Goal: Check status: Check status

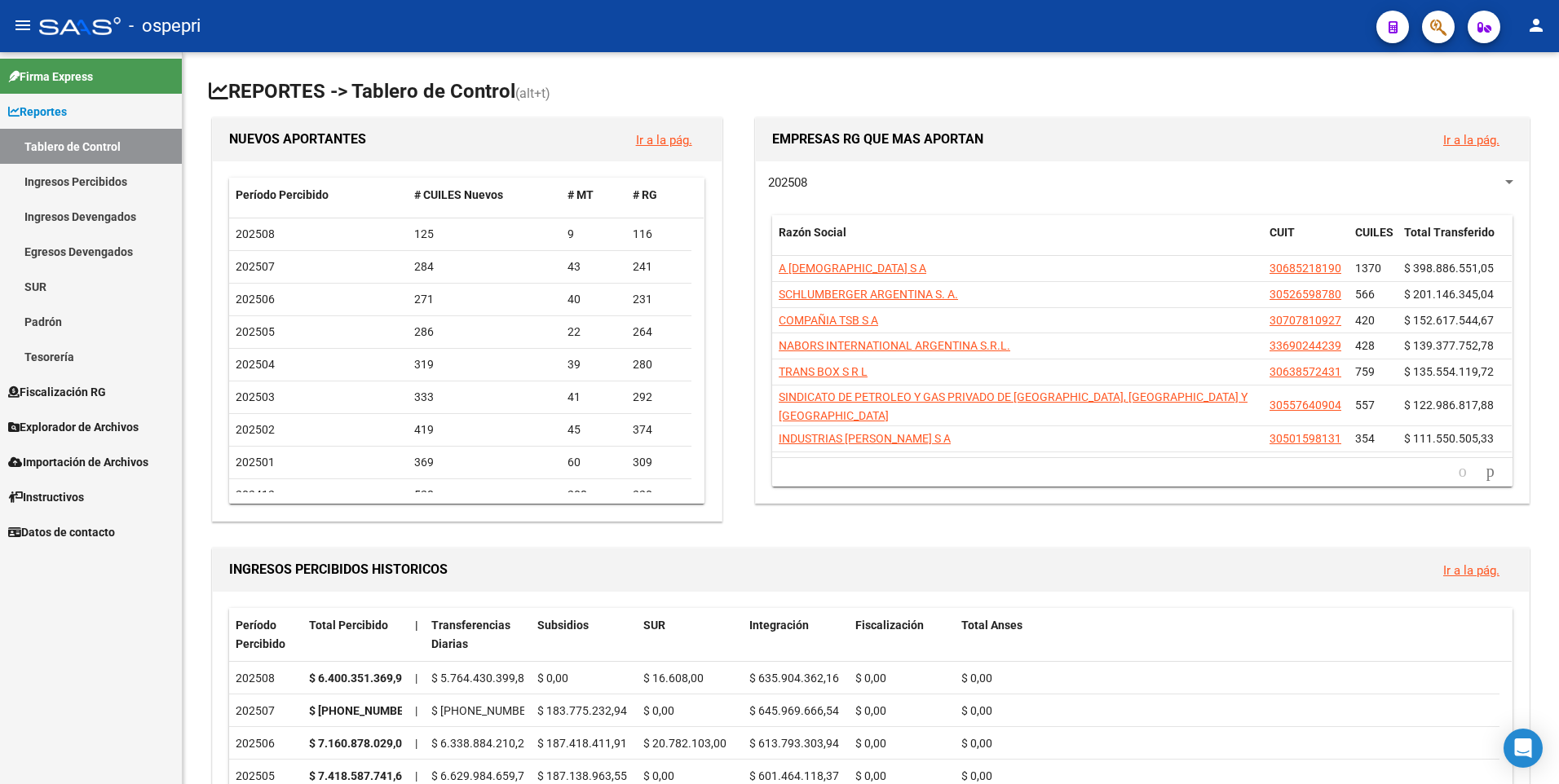
click at [110, 181] on link "Ingresos Percibidos" at bounding box center [90, 181] width 181 height 35
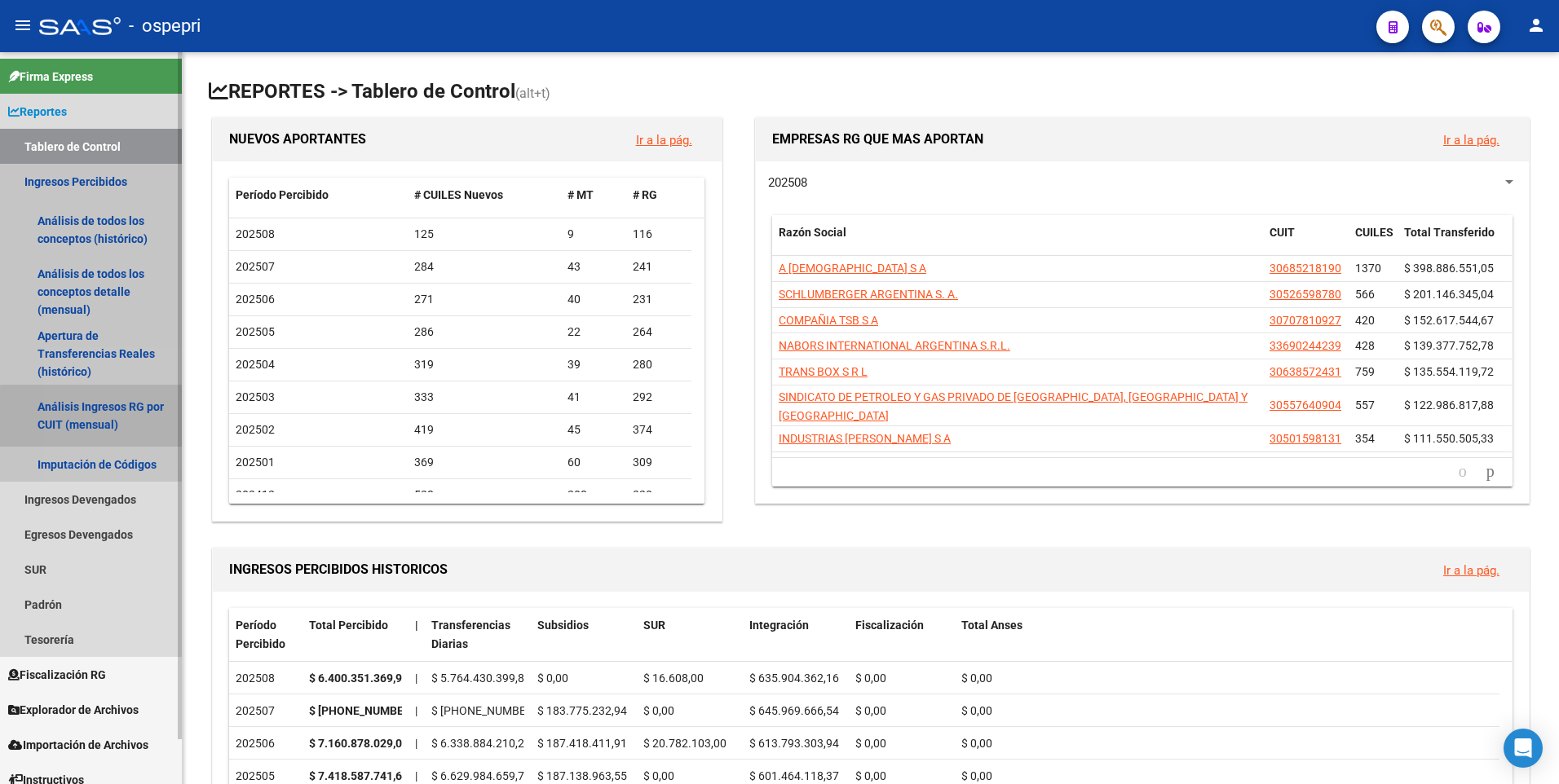
click at [113, 417] on link "Análisis Ingresos RG por CUIT (mensual)" at bounding box center [90, 416] width 181 height 62
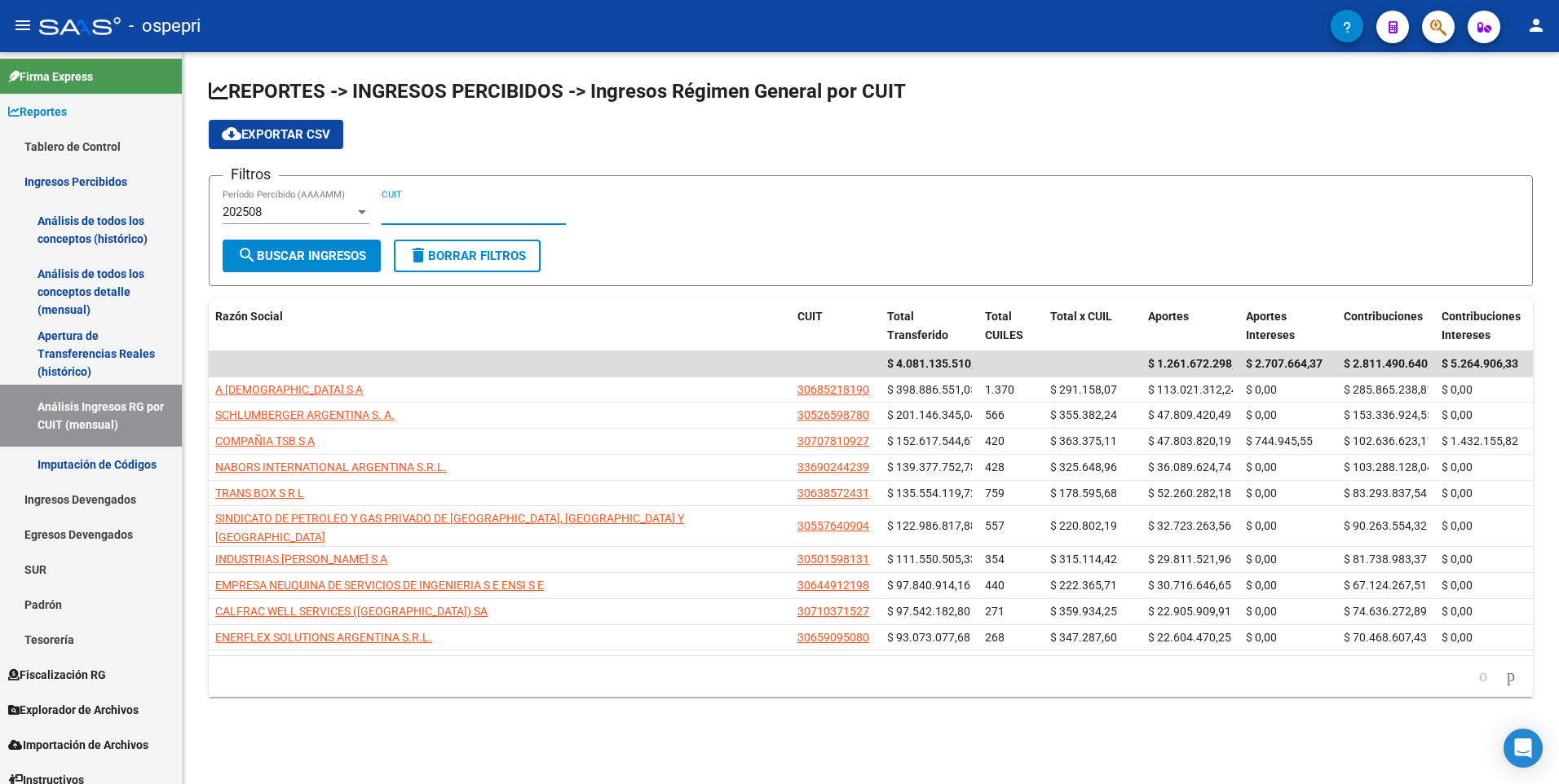
click at [438, 210] on input "CUIT" at bounding box center [474, 211] width 184 height 15
paste input "30-70826152-8"
type input "30-70826152-8"
click at [313, 247] on button "search Buscar Ingresos" at bounding box center [302, 256] width 159 height 33
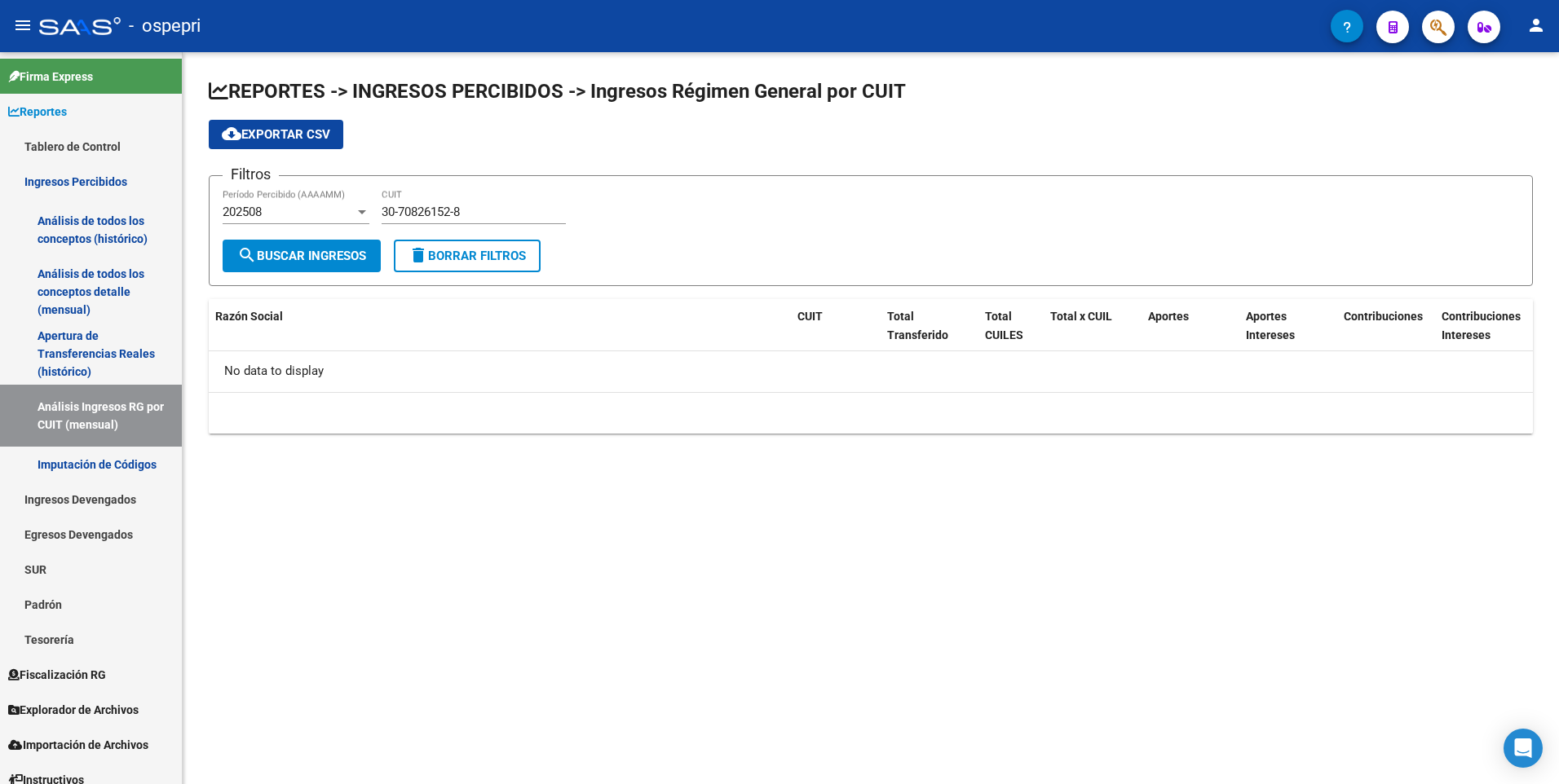
click at [302, 203] on div "202508 Período Percibido (AAAAMM)" at bounding box center [295, 207] width 147 height 35
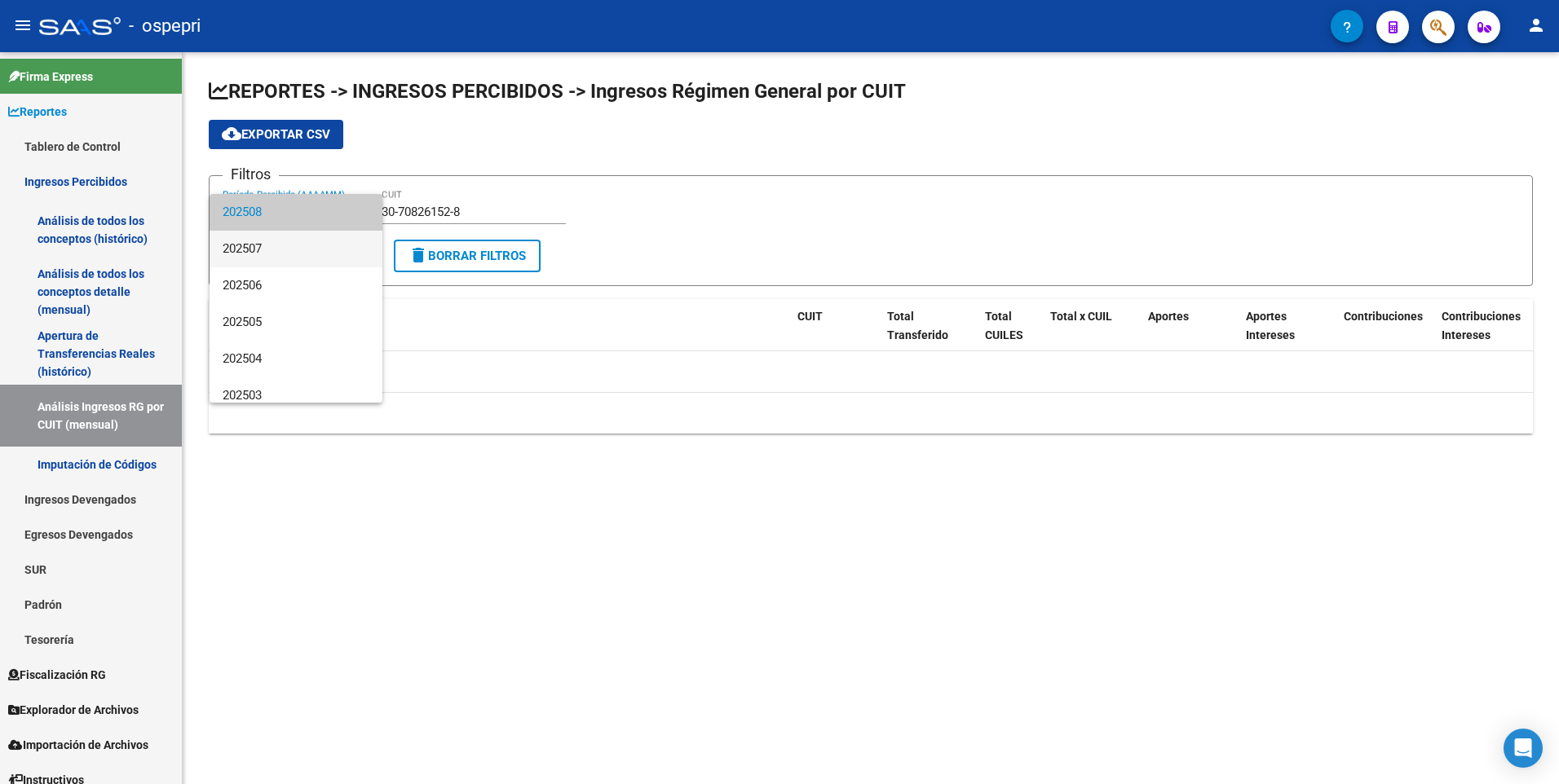
click at [283, 251] on span "202507" at bounding box center [295, 249] width 147 height 36
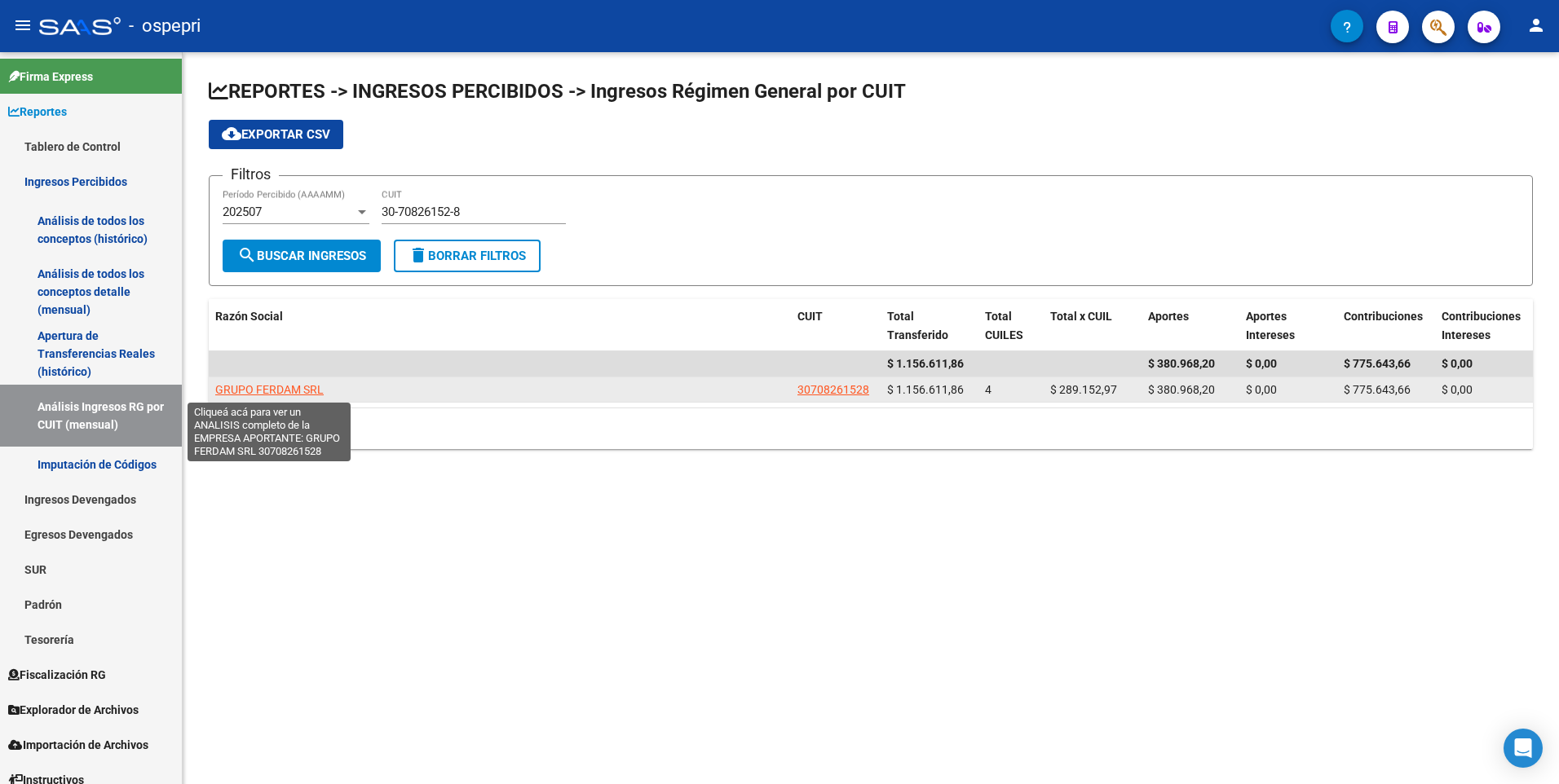
click at [265, 383] on span "GRUPO FERDAM SRL" at bounding box center [269, 389] width 108 height 13
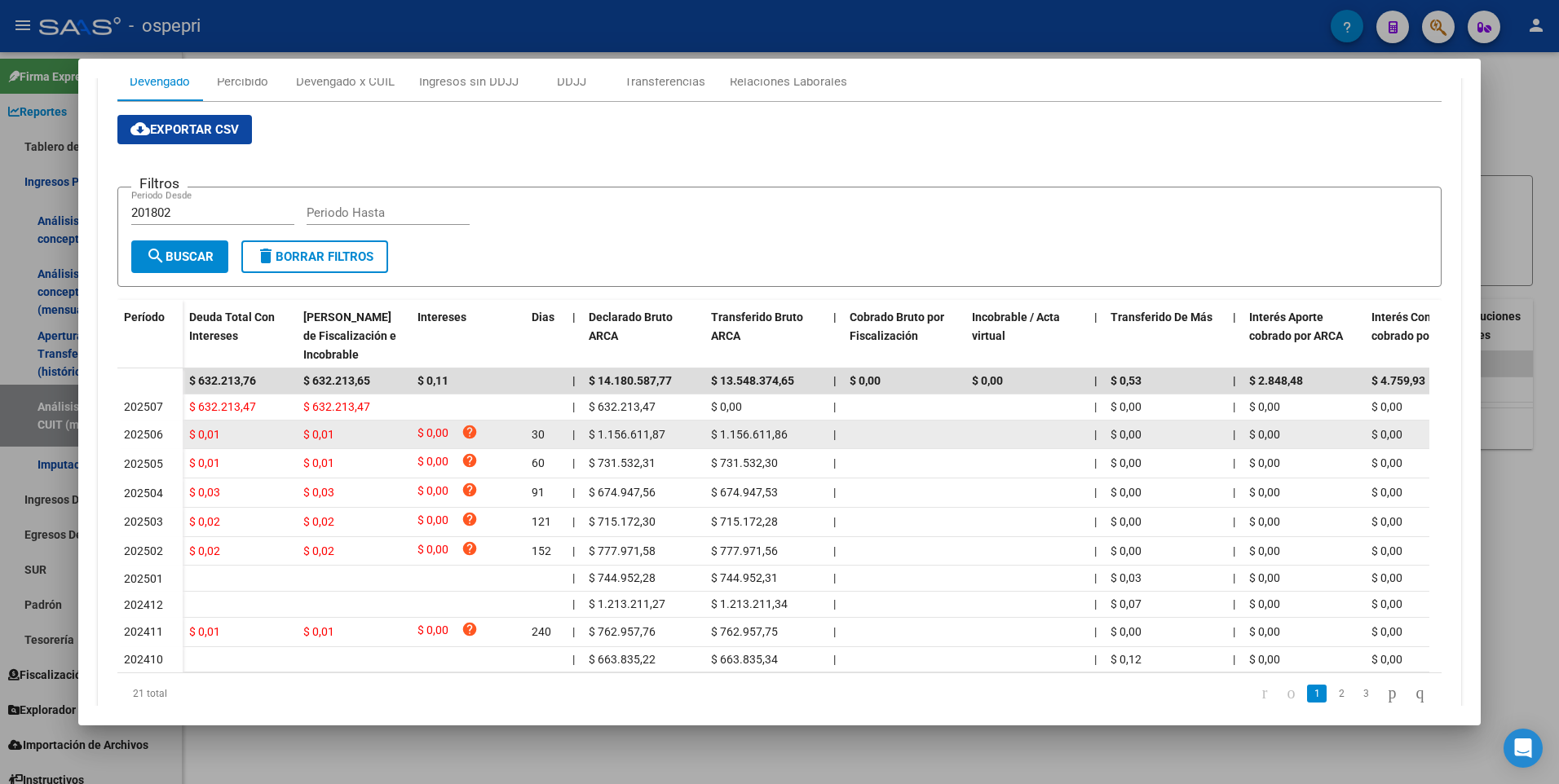
scroll to position [315, 0]
